Goal: Find specific page/section: Find specific page/section

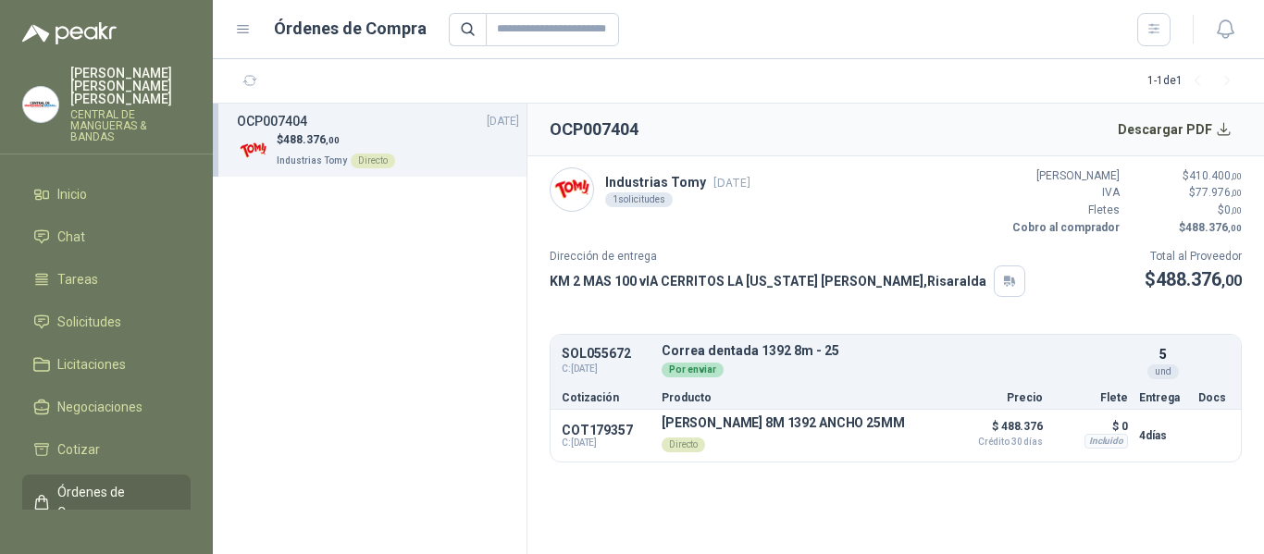
click at [125, 484] on span "Órdenes de Compra" at bounding box center [115, 502] width 116 height 41
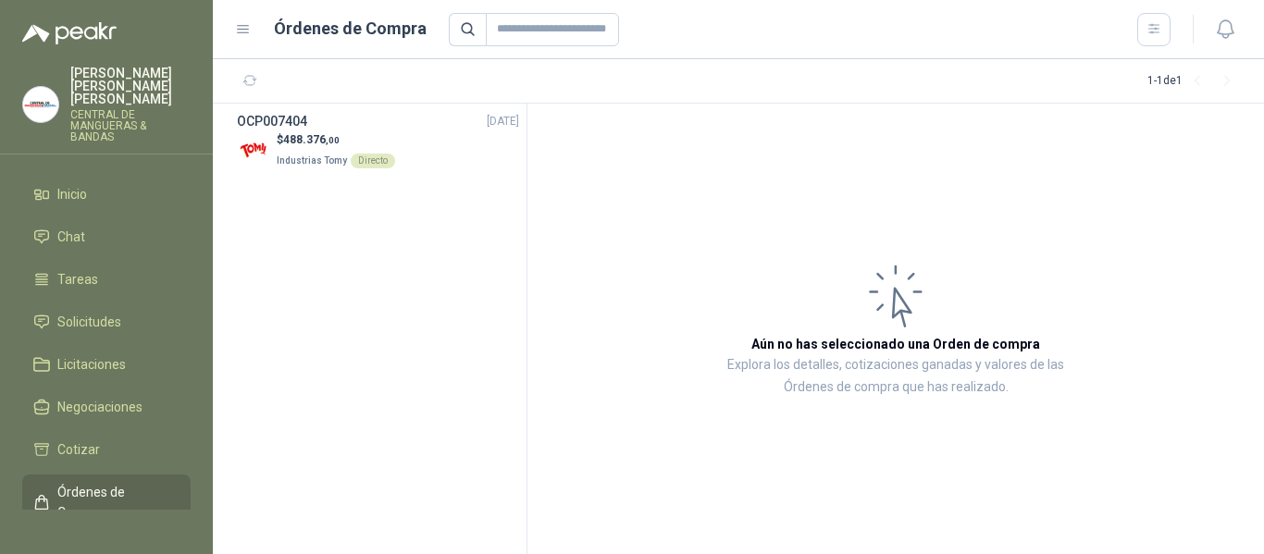
click at [236, 36] on icon at bounding box center [243, 29] width 17 height 17
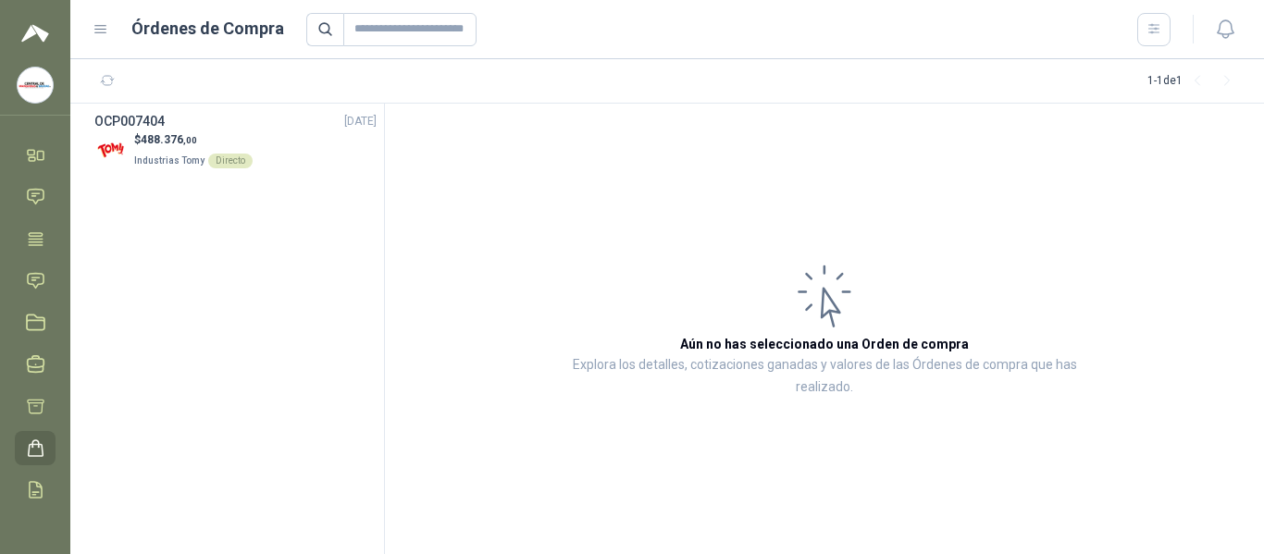
click at [98, 31] on icon at bounding box center [101, 29] width 17 height 17
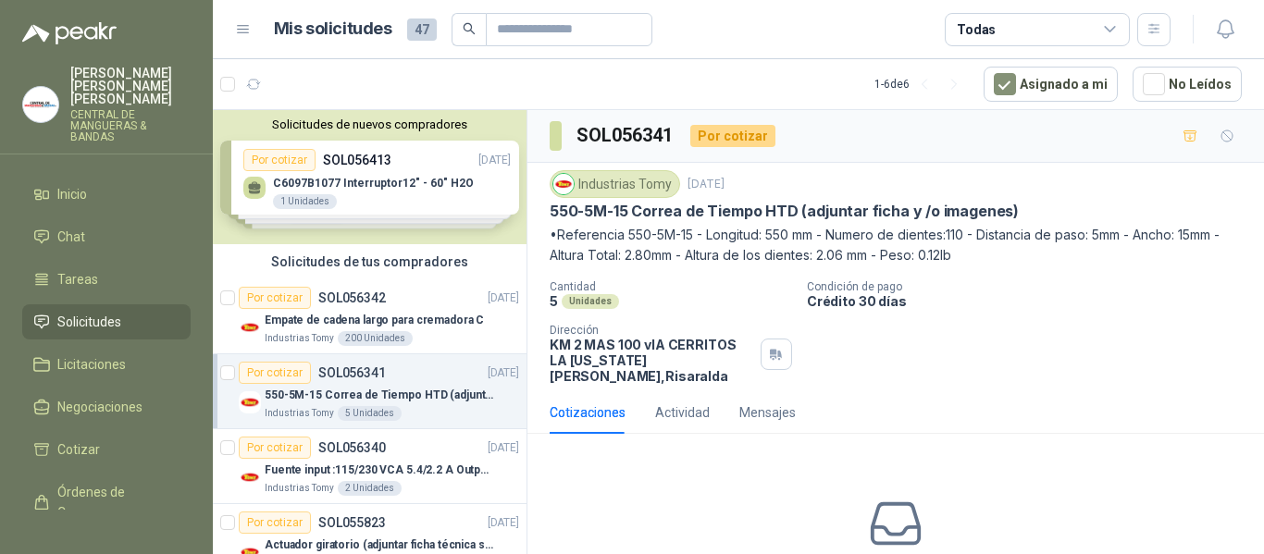
scroll to position [194, 0]
